Goal: Navigation & Orientation: Find specific page/section

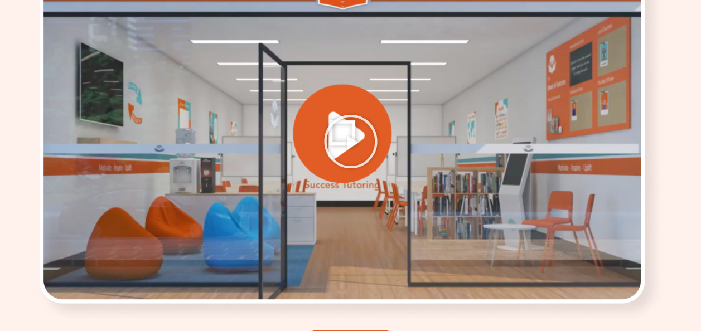
scroll to position [1817, 0]
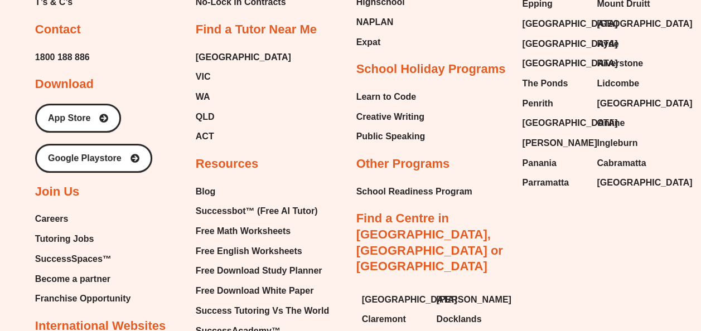
scroll to position [6466, 0]
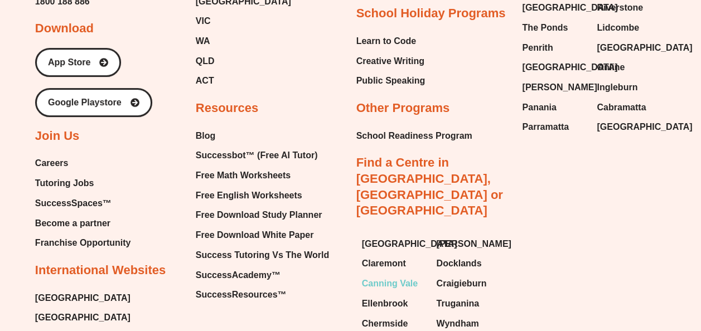
click at [406, 275] on span "Canning Vale" at bounding box center [390, 283] width 56 height 17
